Goal: Find contact information: Find contact information

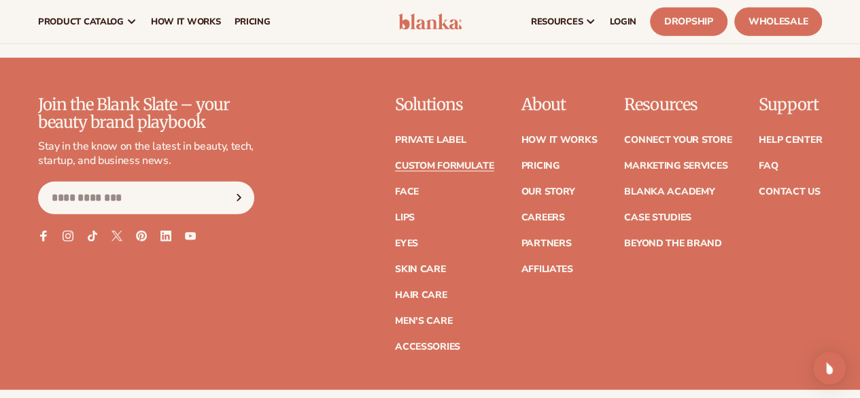
scroll to position [1975, 0]
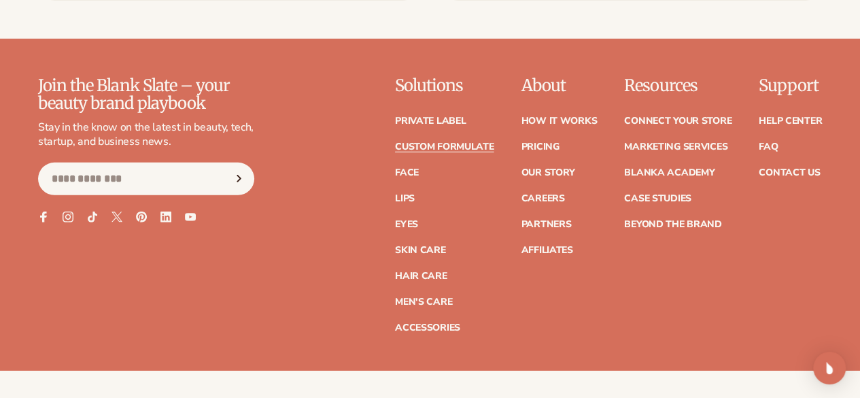
click at [88, 195] on input "Email" at bounding box center [146, 178] width 216 height 33
click at [329, 199] on div "Join the Blank Slate – your beauty brand playbook Stay in the know on the lates…" at bounding box center [430, 205] width 784 height 256
click at [782, 168] on link "Contact Us" at bounding box center [788, 173] width 61 height 10
